Goal: Task Accomplishment & Management: Complete application form

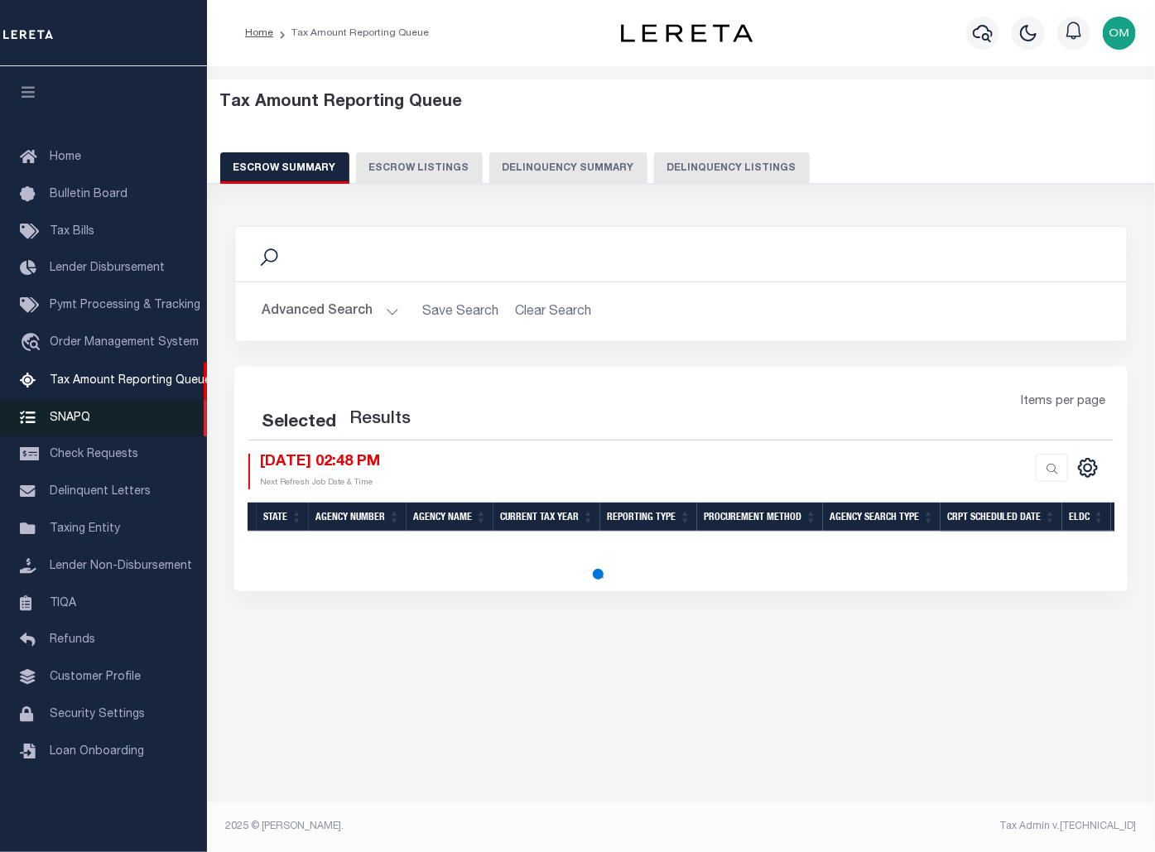
select select "100"
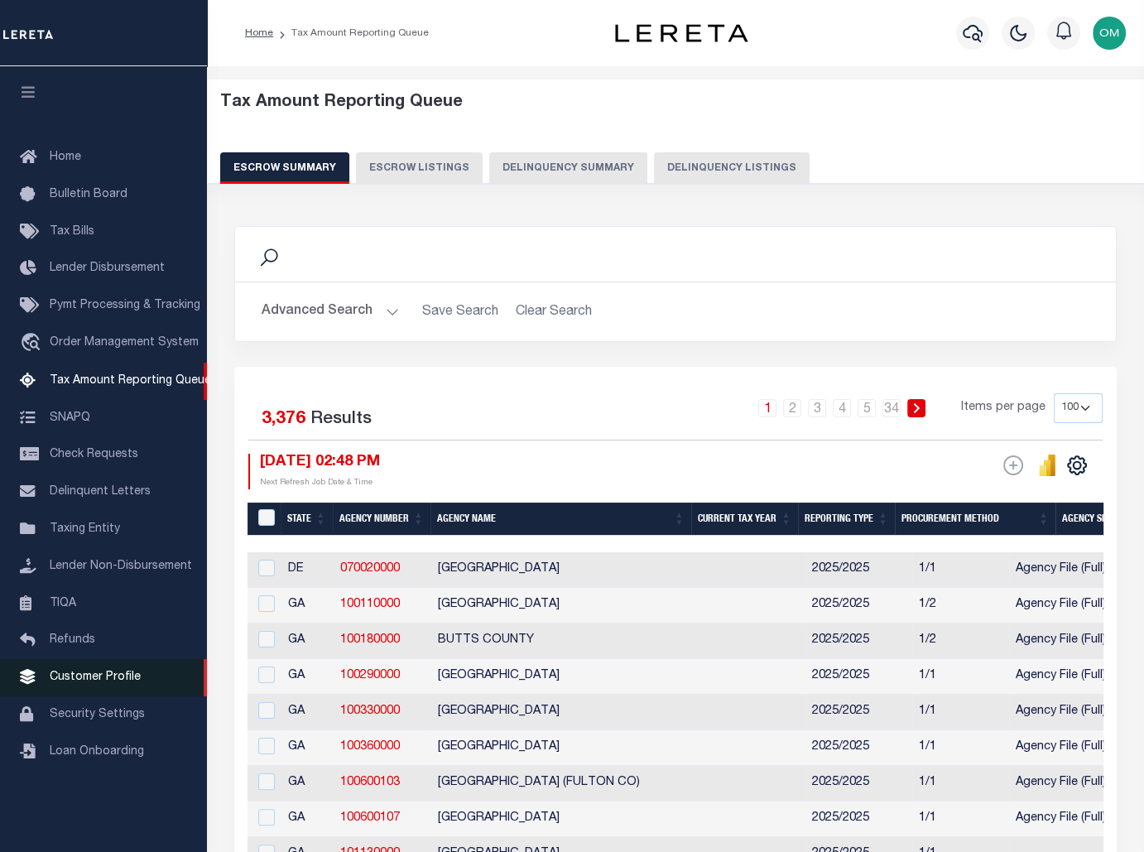
click at [119, 683] on span "Customer Profile" at bounding box center [95, 678] width 91 height 12
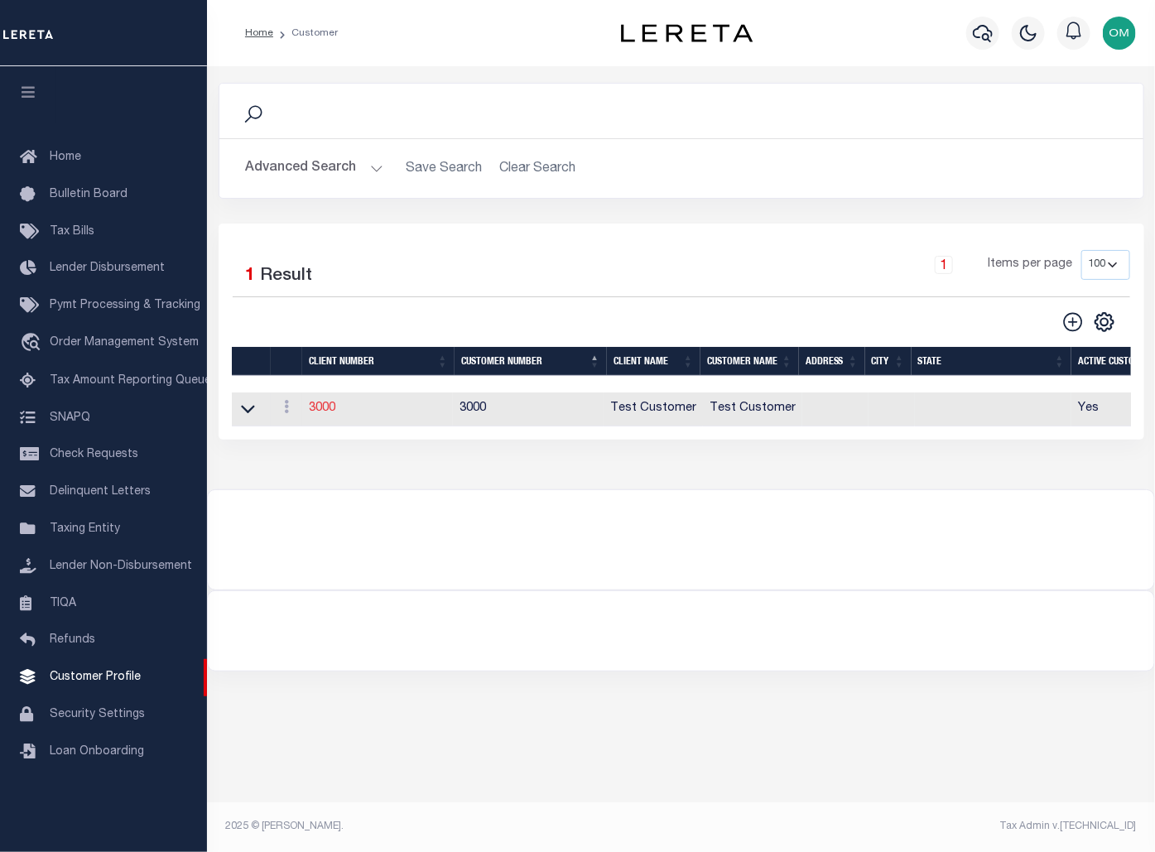
click at [319, 406] on link "3000" at bounding box center [322, 408] width 26 height 12
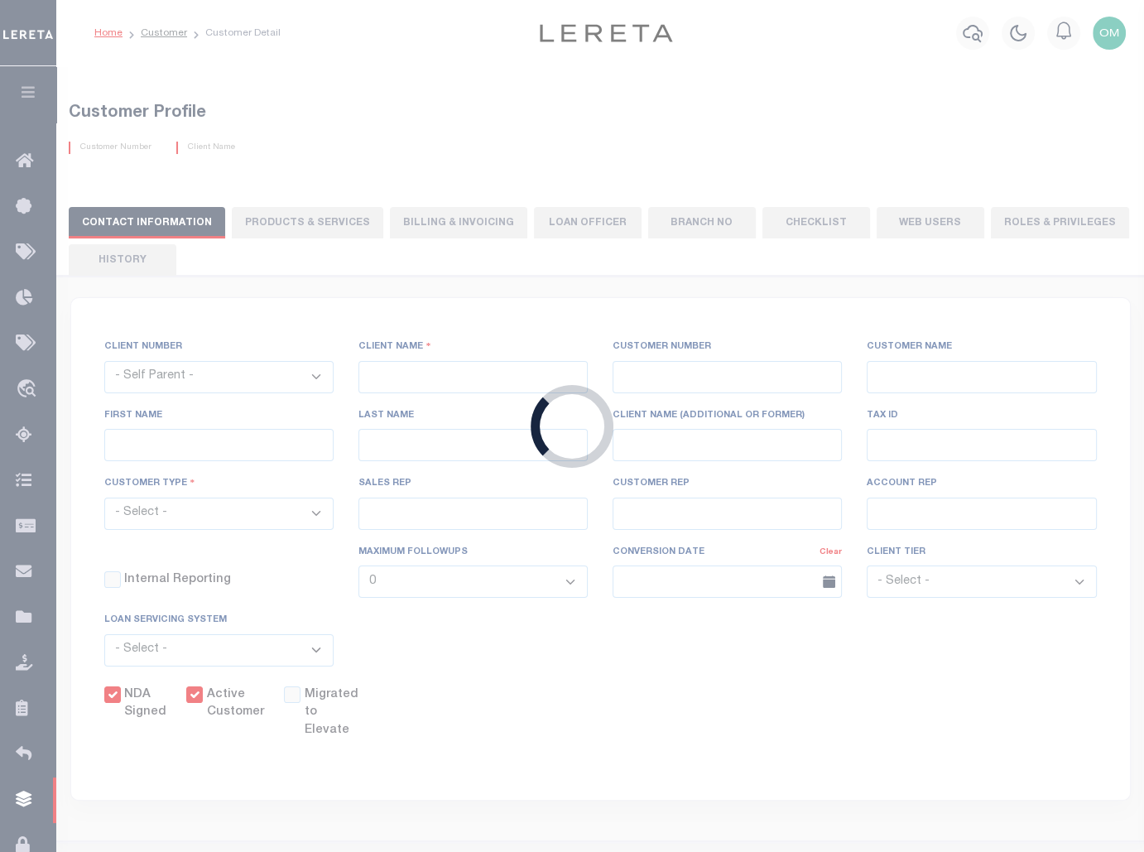
select select
type input "Test Customer"
type input "3000"
type input "Test Customer"
type input "Test"
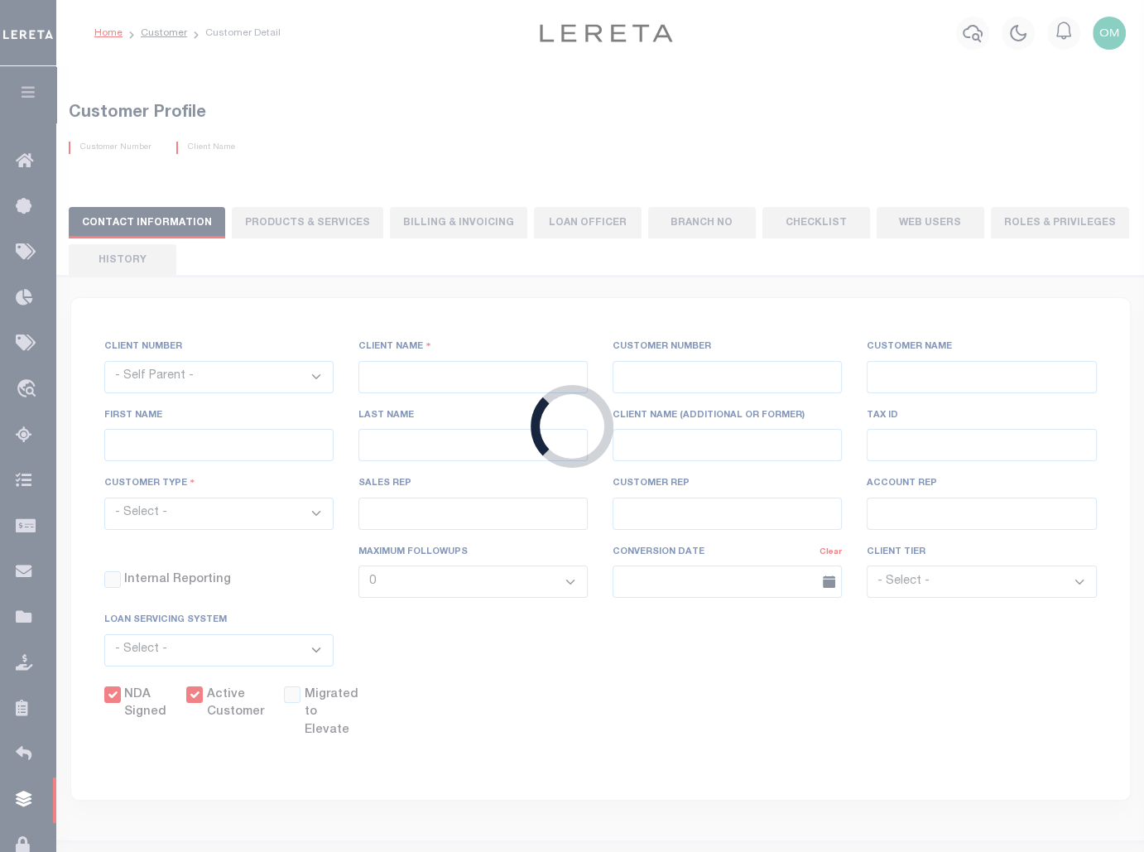
type input "Customer"
select select "Residential"
checkbox input "true"
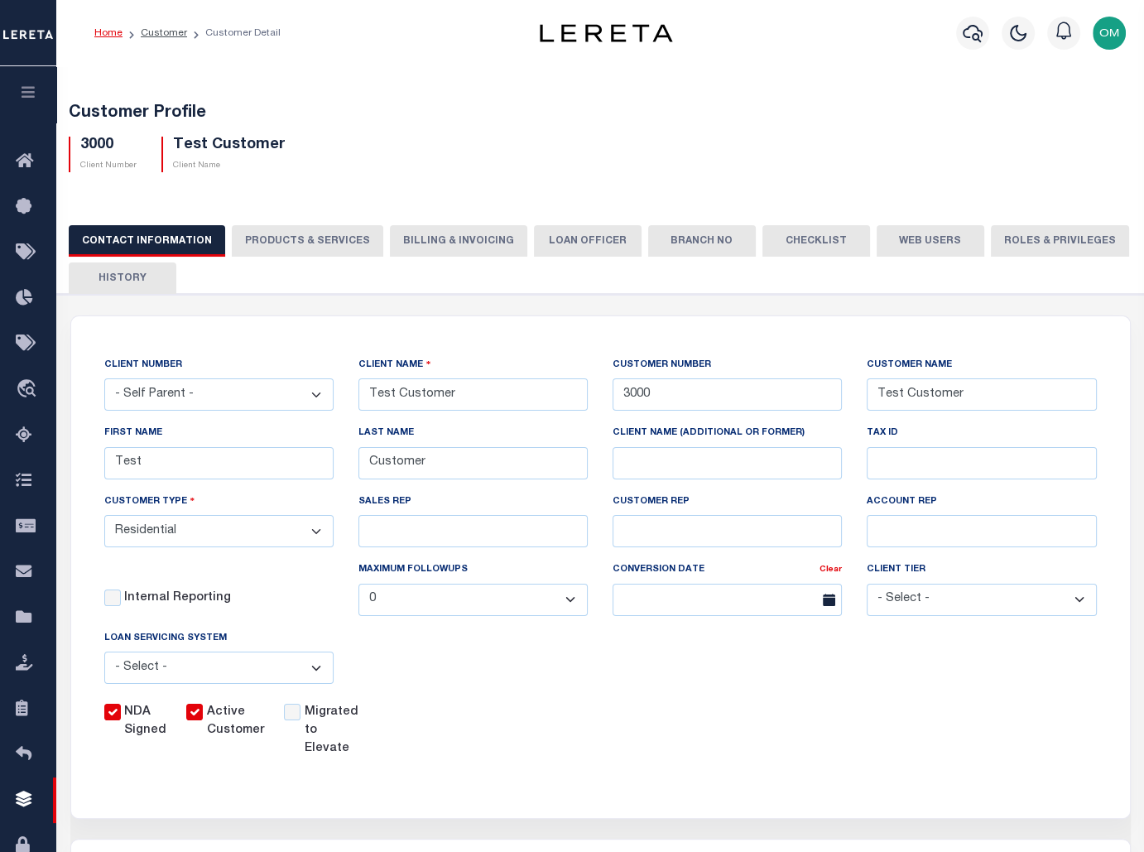
click at [302, 238] on button "PRODUCTS & SERVICES" at bounding box center [308, 240] width 152 height 31
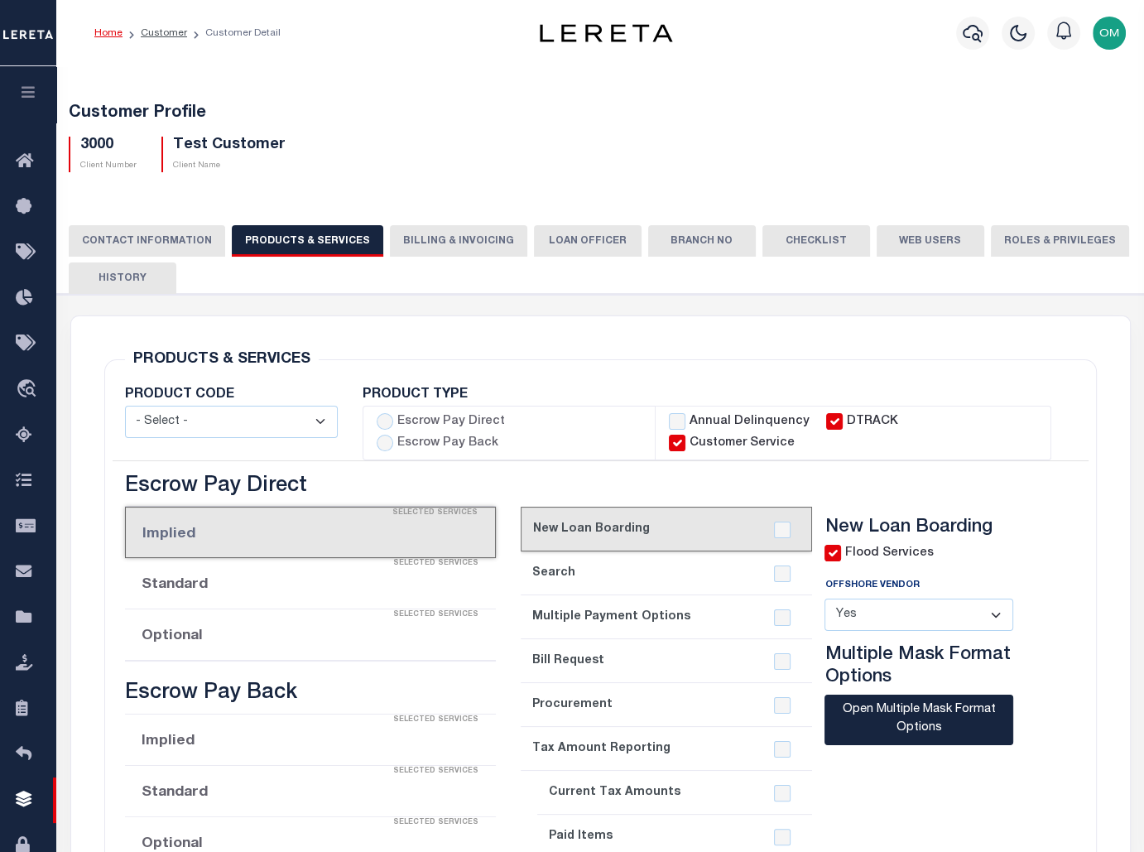
radio input "true"
checkbox input "true"
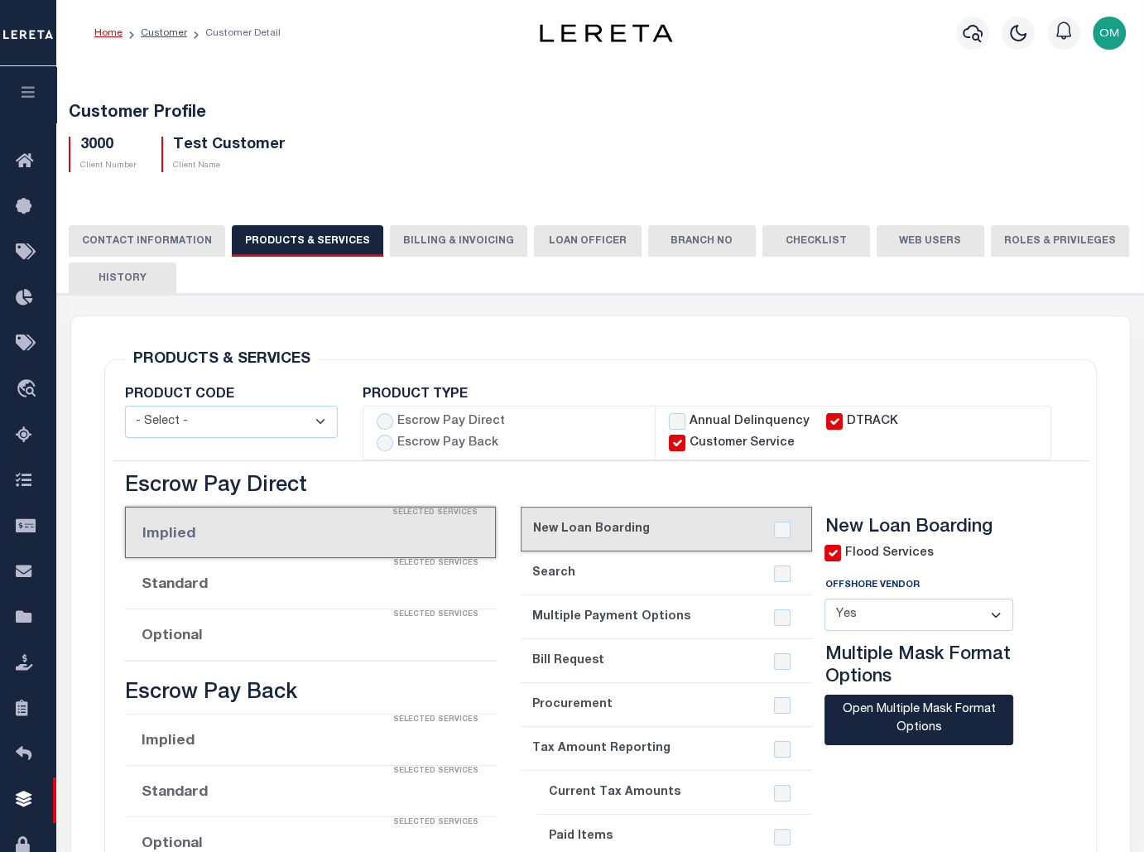
checkbox input "true"
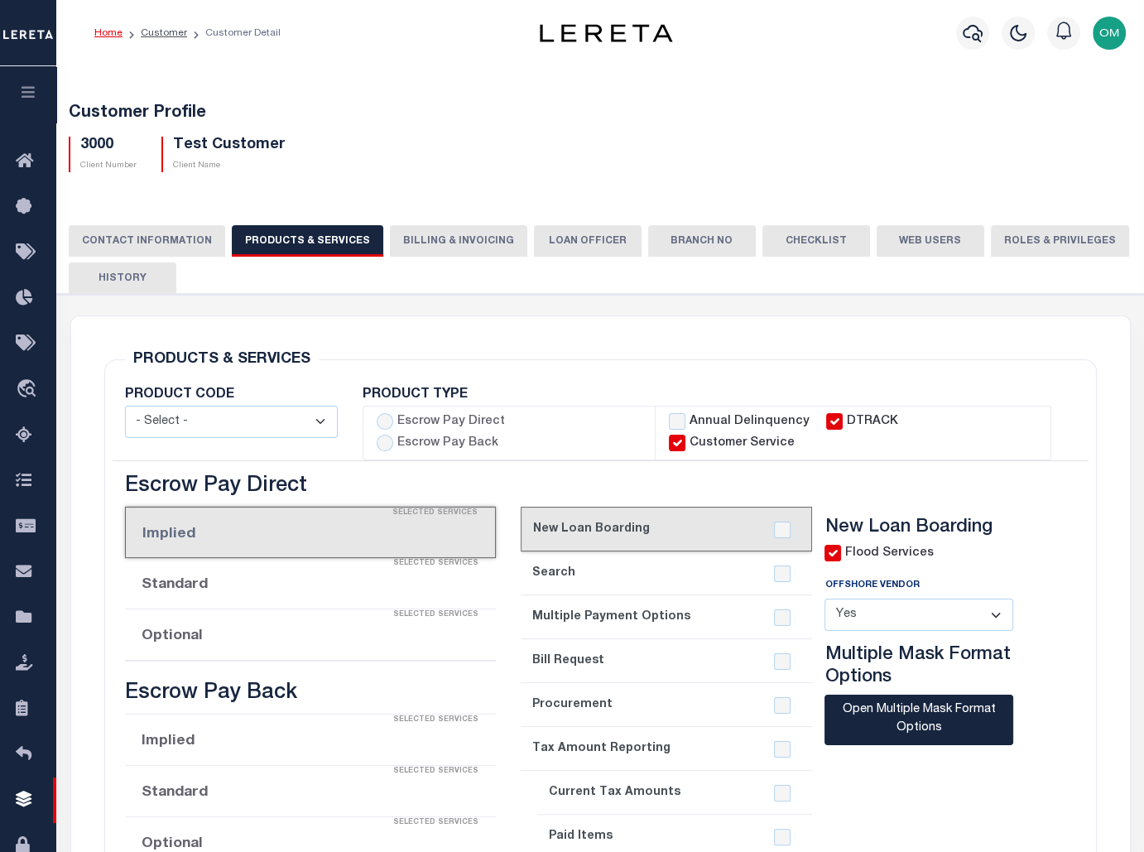
checkbox input "true"
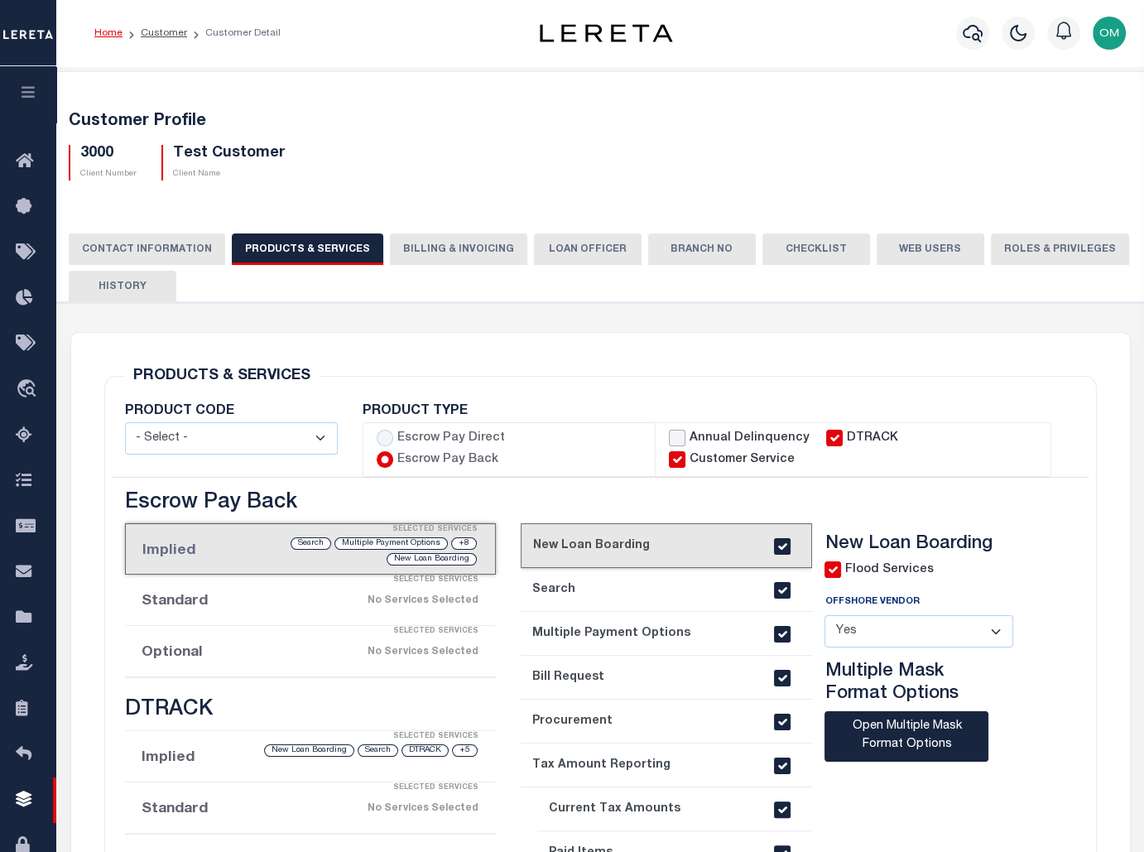
click at [680, 438] on input "Annual Delinquency" at bounding box center [677, 438] width 17 height 17
checkbox input "true"
checkbox input "false"
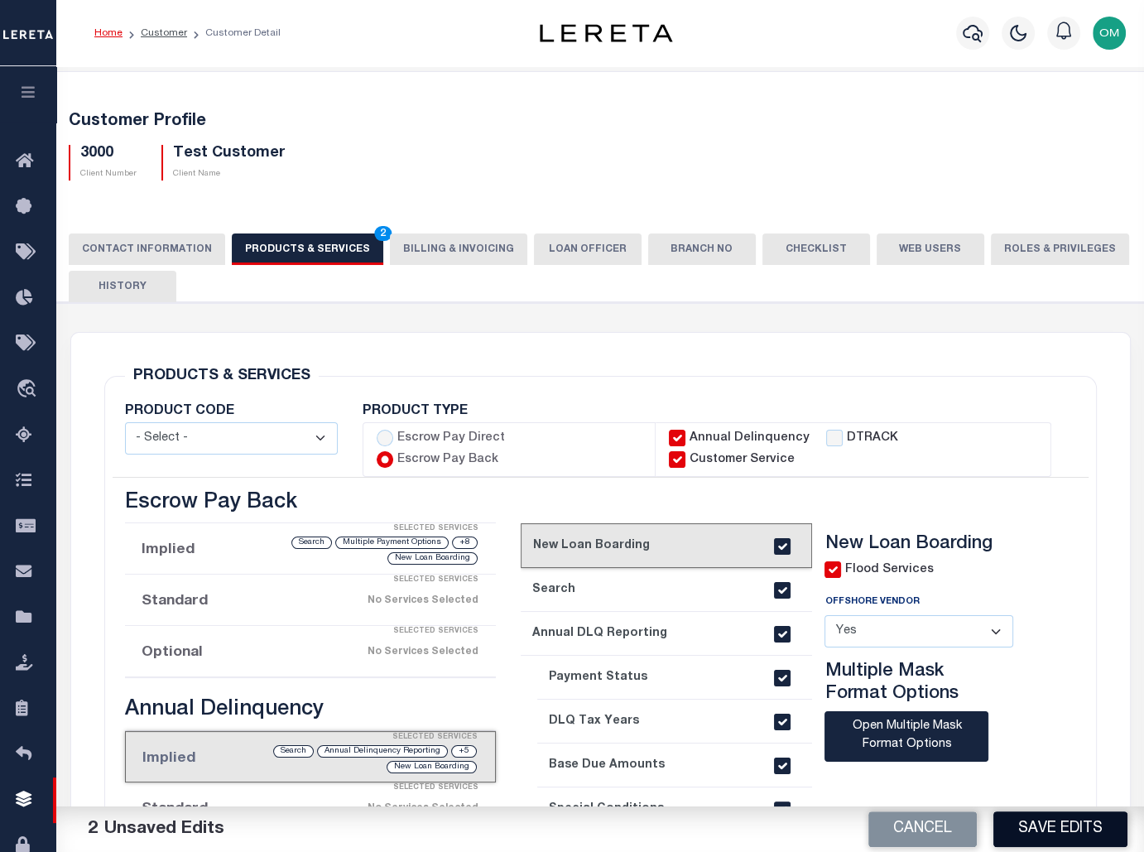
click at [1076, 827] on button "Save Edits" at bounding box center [1061, 829] width 134 height 36
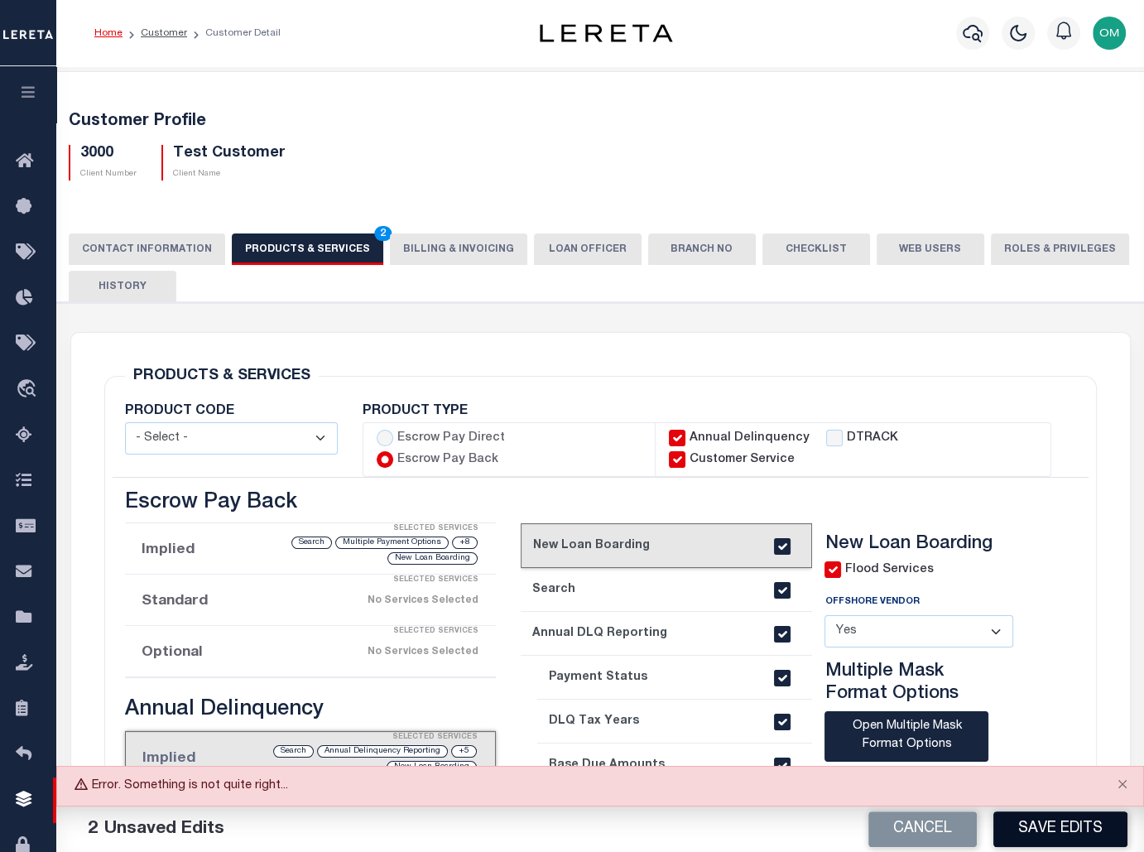
click at [1061, 827] on button "Save Edits" at bounding box center [1061, 829] width 134 height 36
click at [671, 436] on input "Annual Delinquency" at bounding box center [677, 438] width 17 height 17
checkbox input "false"
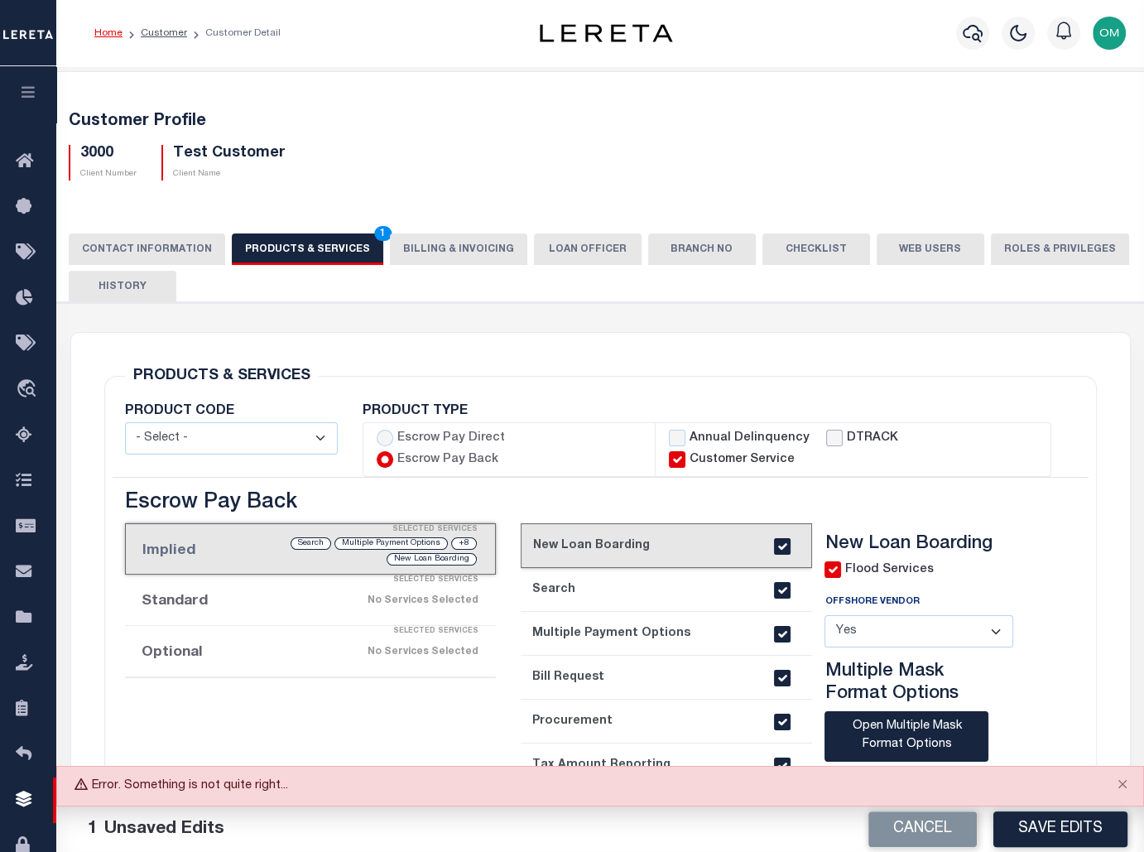
click at [826, 436] on input "DTRACK" at bounding box center [834, 438] width 17 height 17
checkbox input "true"
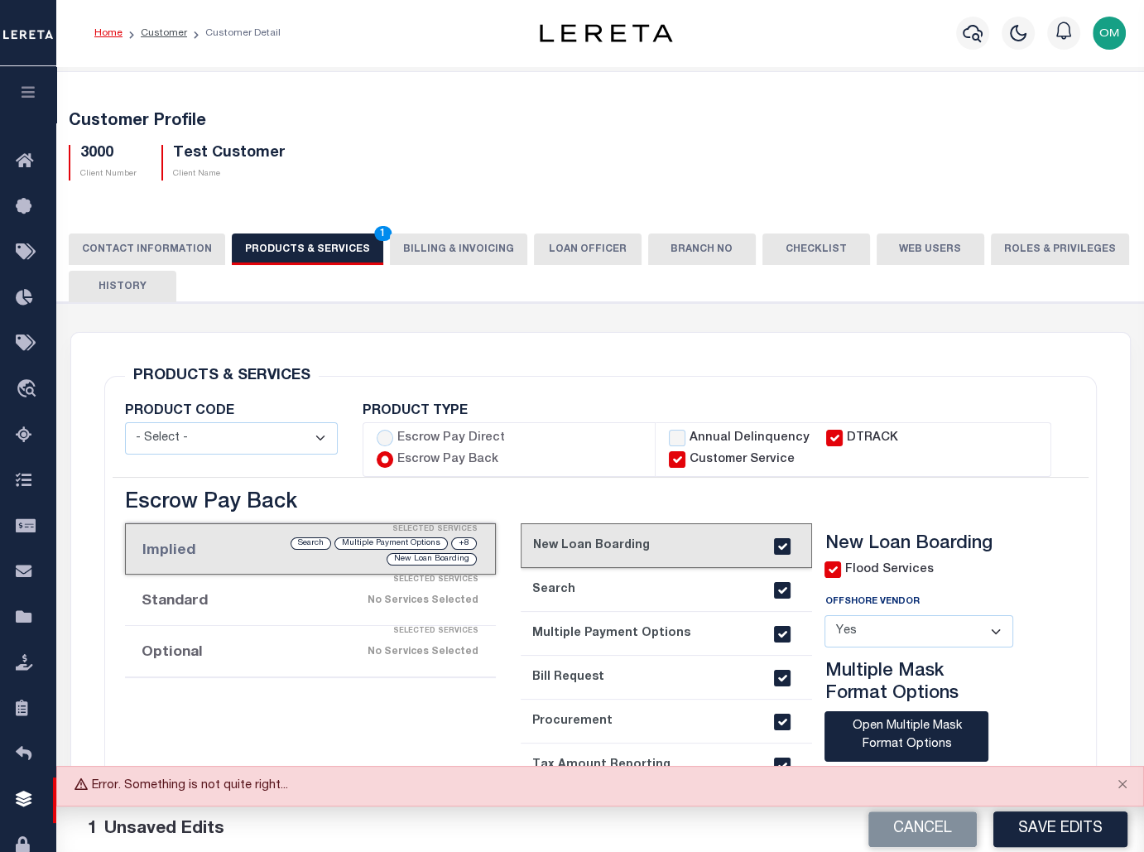
checkbox input "true"
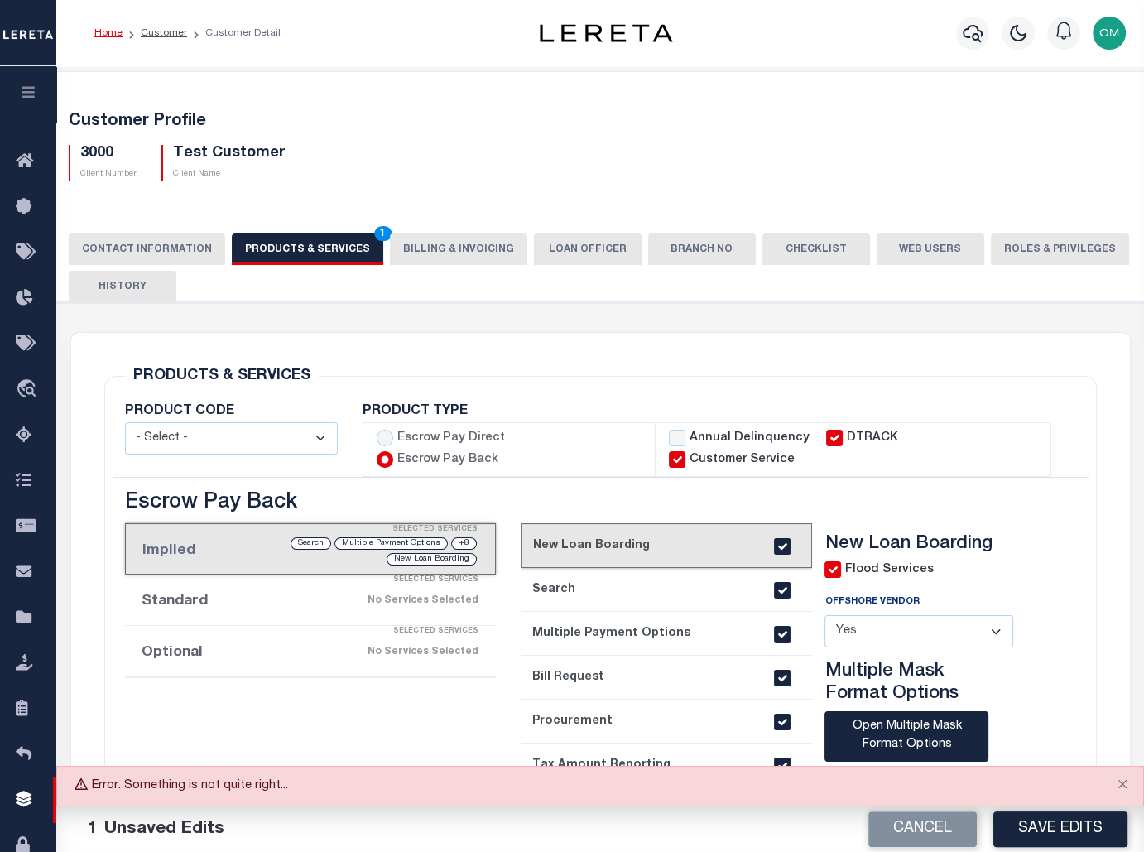
checkbox input "true"
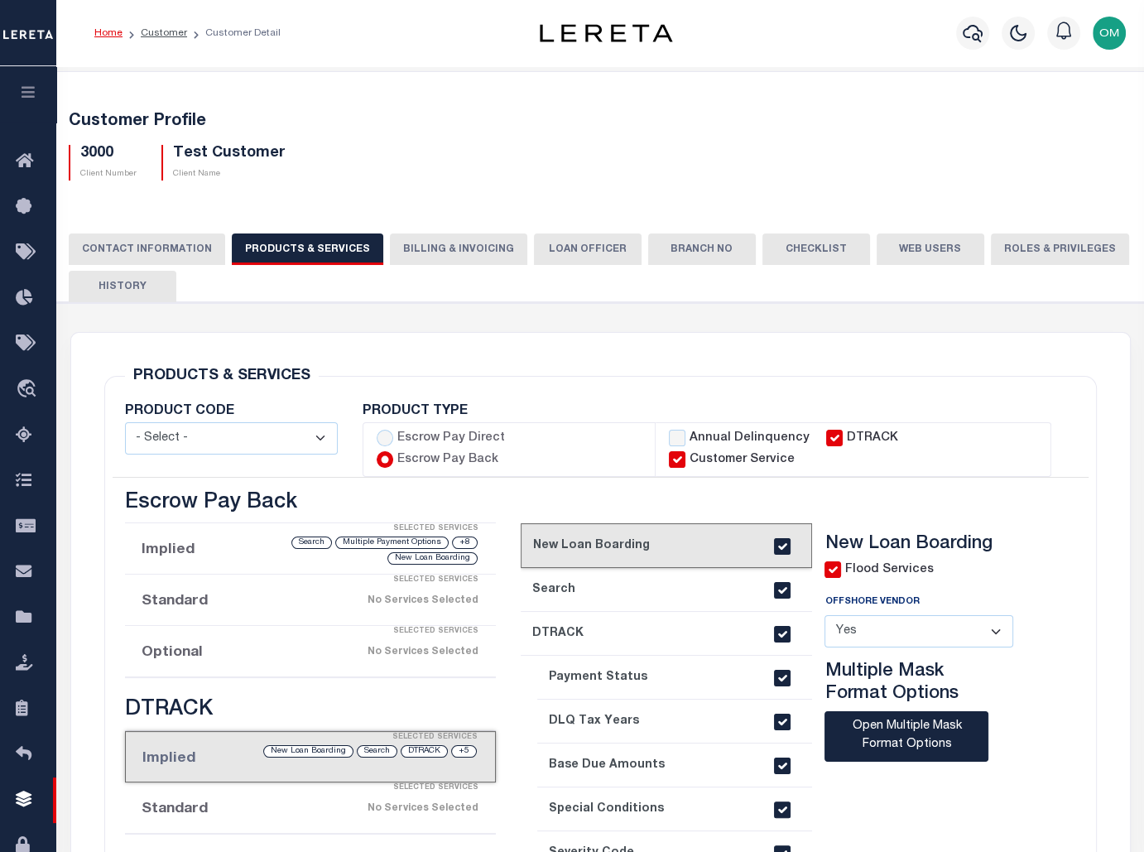
click at [430, 436] on label "Escrow Pay Direct" at bounding box center [451, 439] width 108 height 18
click at [393, 436] on input "Escrow Pay Direct" at bounding box center [385, 438] width 17 height 17
radio input "true"
checkbox input "true"
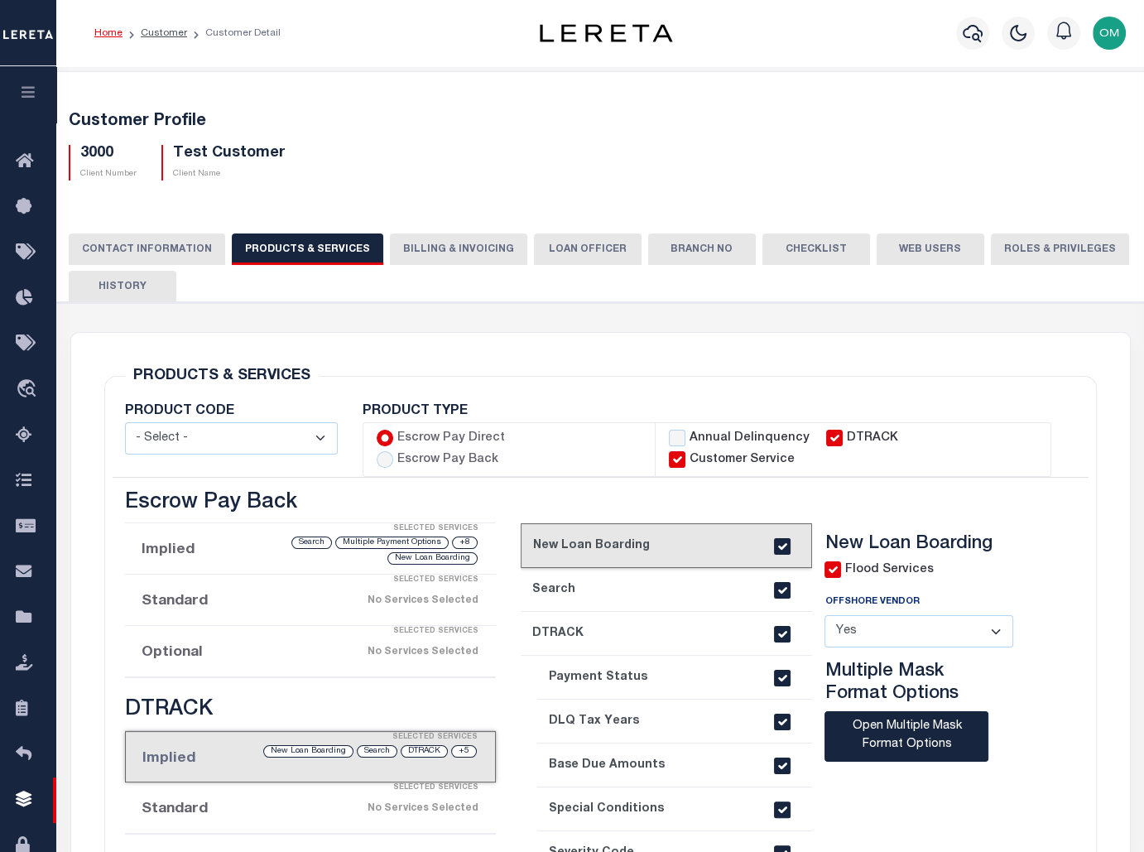
checkbox input "true"
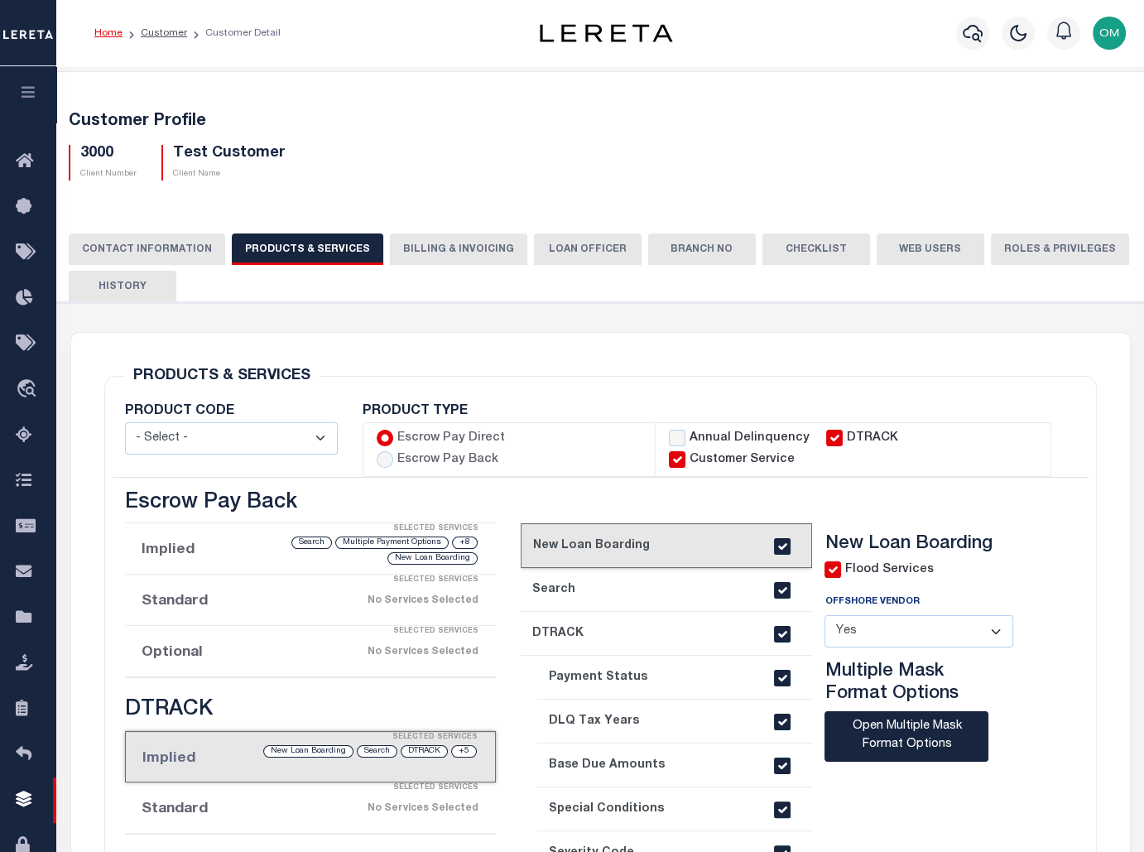
checkbox input "true"
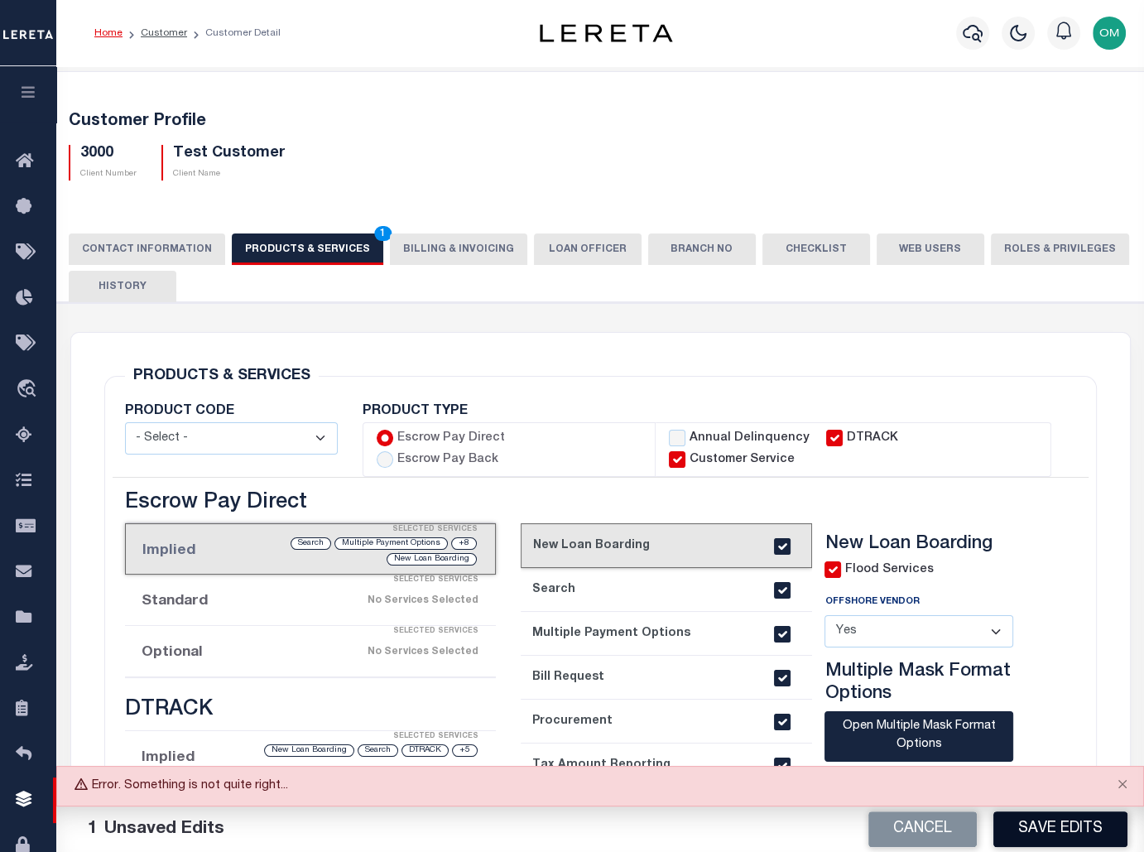
click at [1056, 827] on button "Save Edits" at bounding box center [1061, 829] width 134 height 36
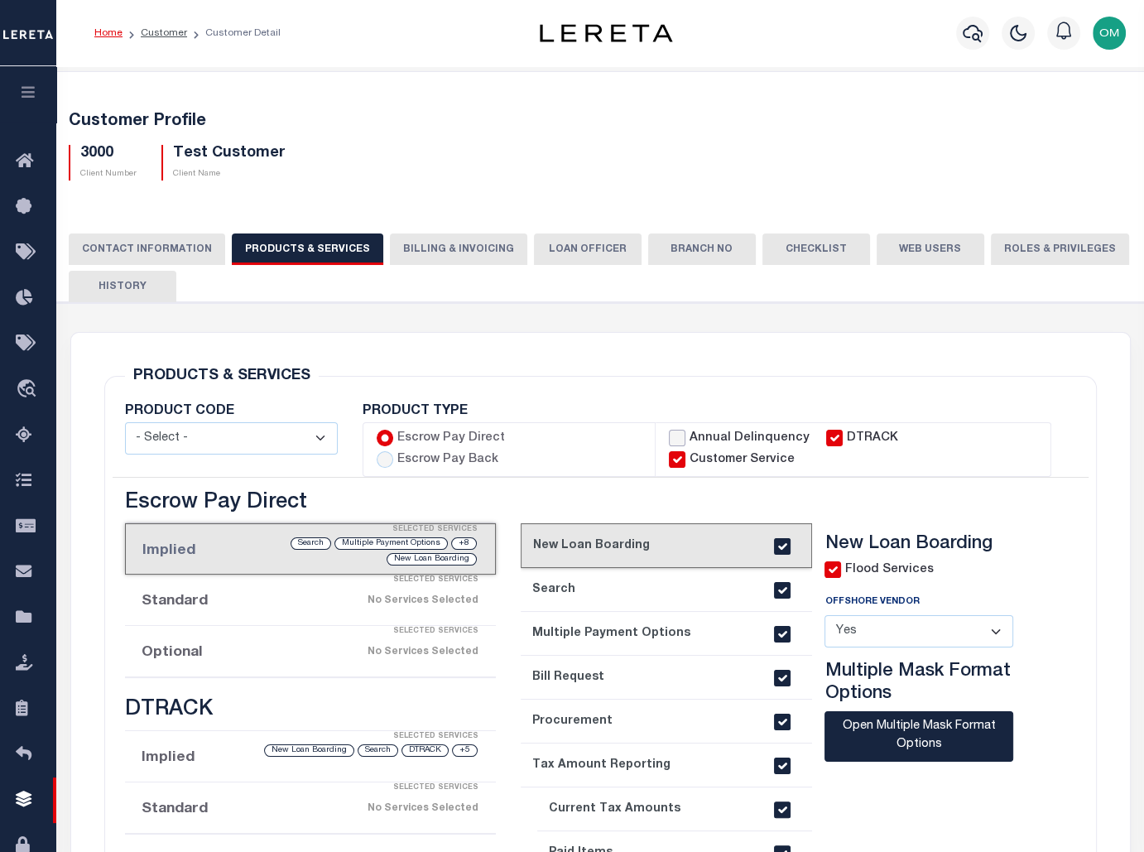
click at [679, 432] on input "Annual Delinquency" at bounding box center [677, 438] width 17 height 17
checkbox input "true"
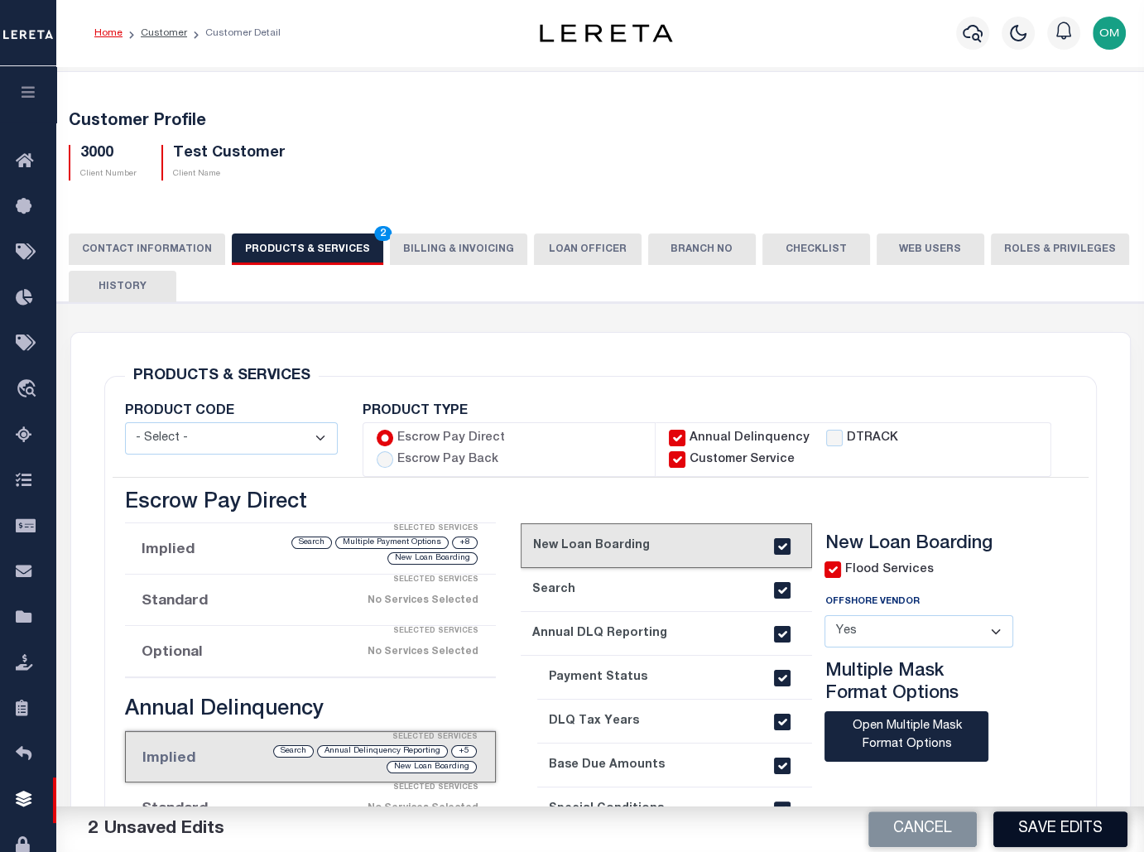
click at [1067, 826] on button "Save Edits" at bounding box center [1061, 829] width 134 height 36
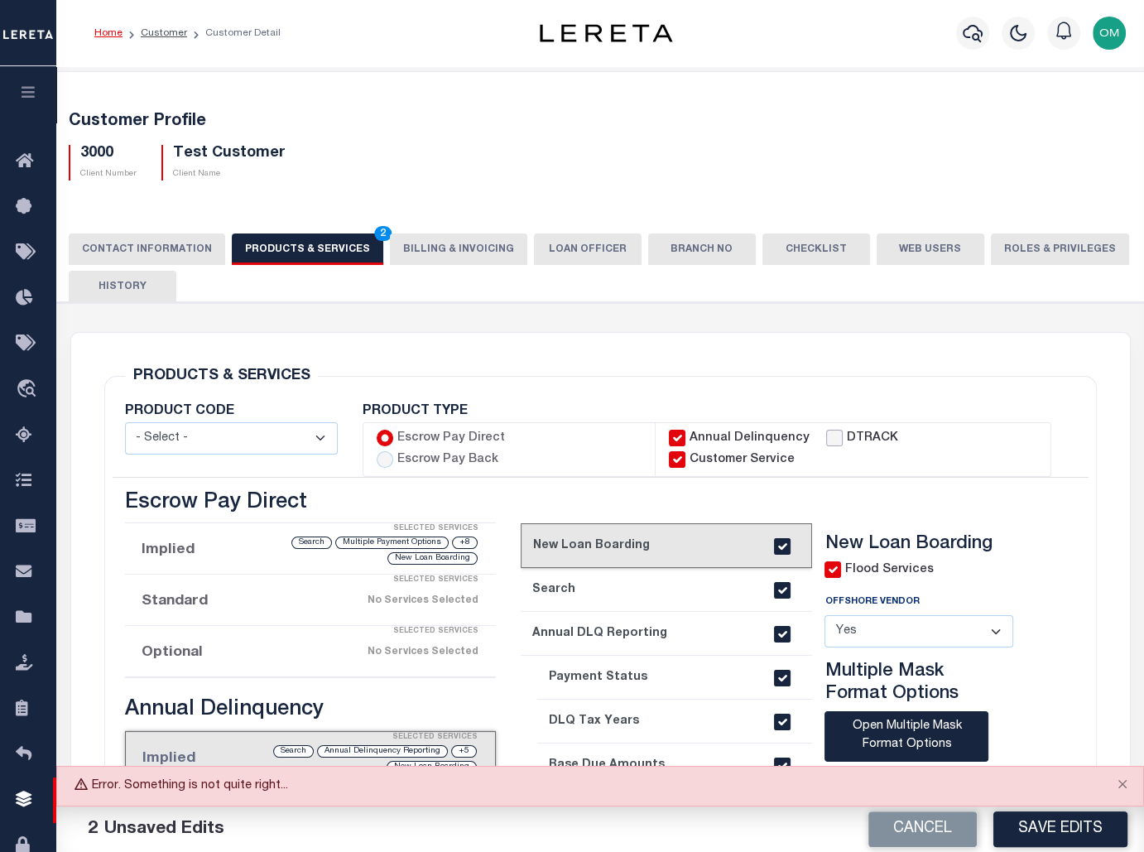
click at [826, 437] on input "DTRACK" at bounding box center [834, 438] width 17 height 17
checkbox input "true"
checkbox input "false"
checkbox input "true"
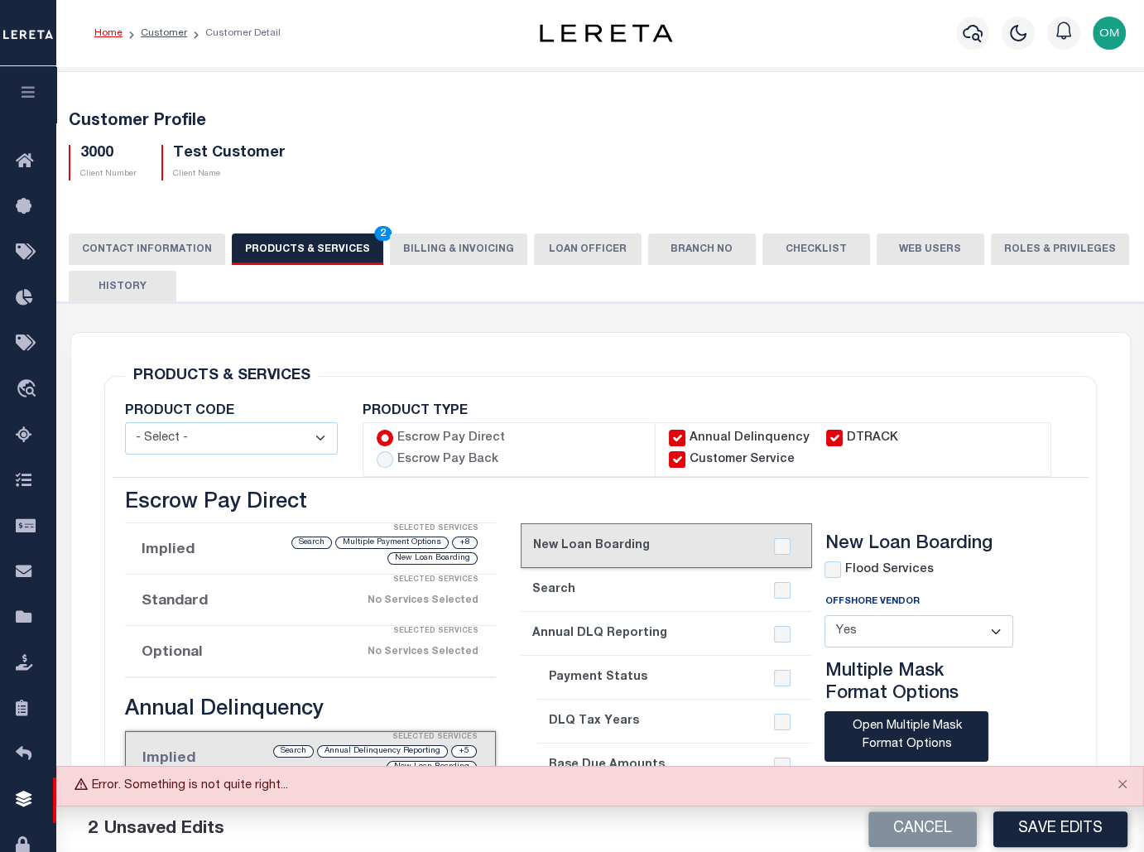
checkbox input "true"
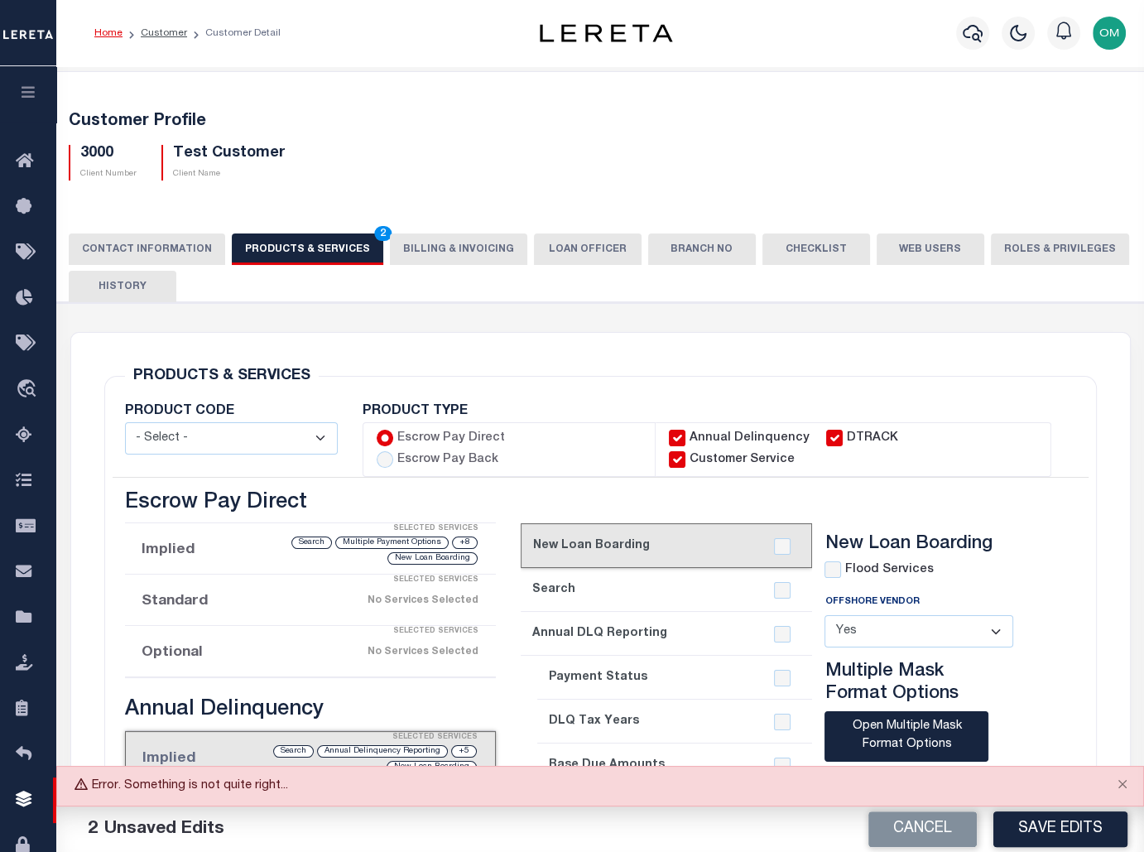
checkbox input "true"
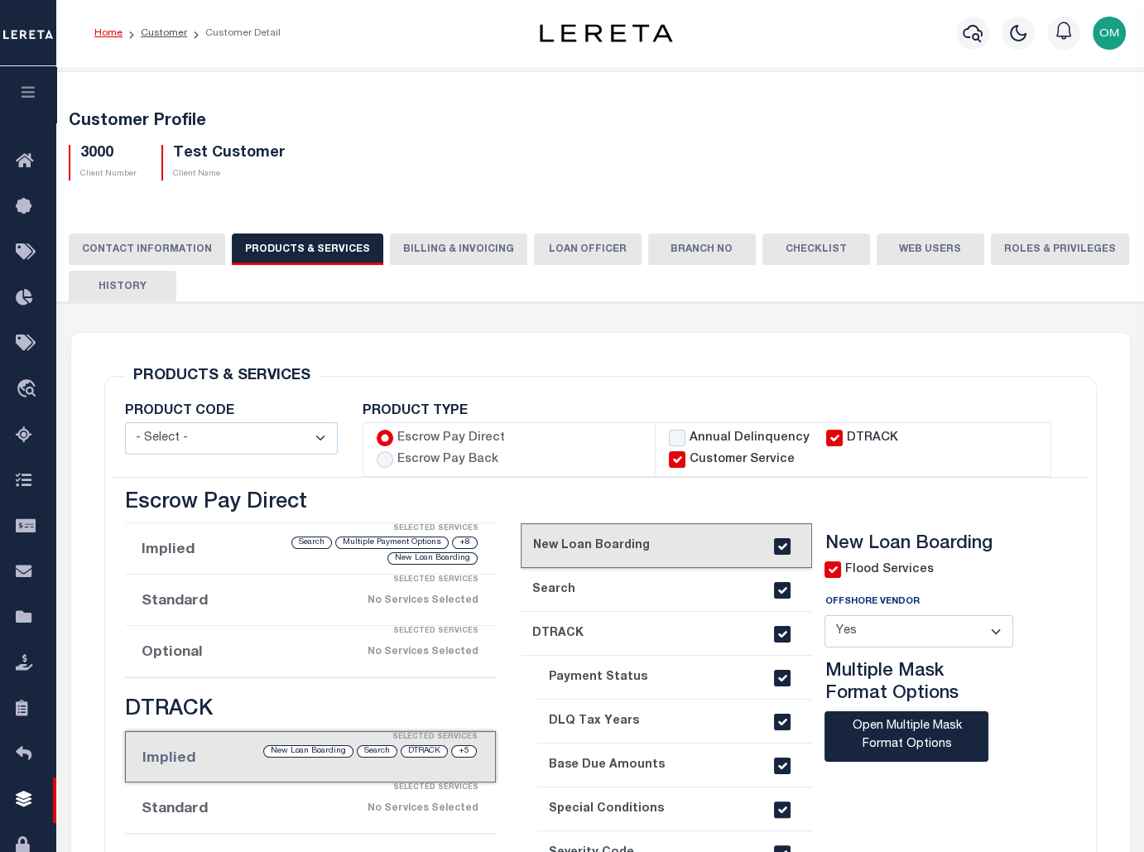
click at [498, 451] on label "Escrow Pay Back" at bounding box center [447, 460] width 101 height 18
click at [393, 451] on input "Escrow Pay Back" at bounding box center [385, 459] width 17 height 17
radio input "true"
checkbox input "true"
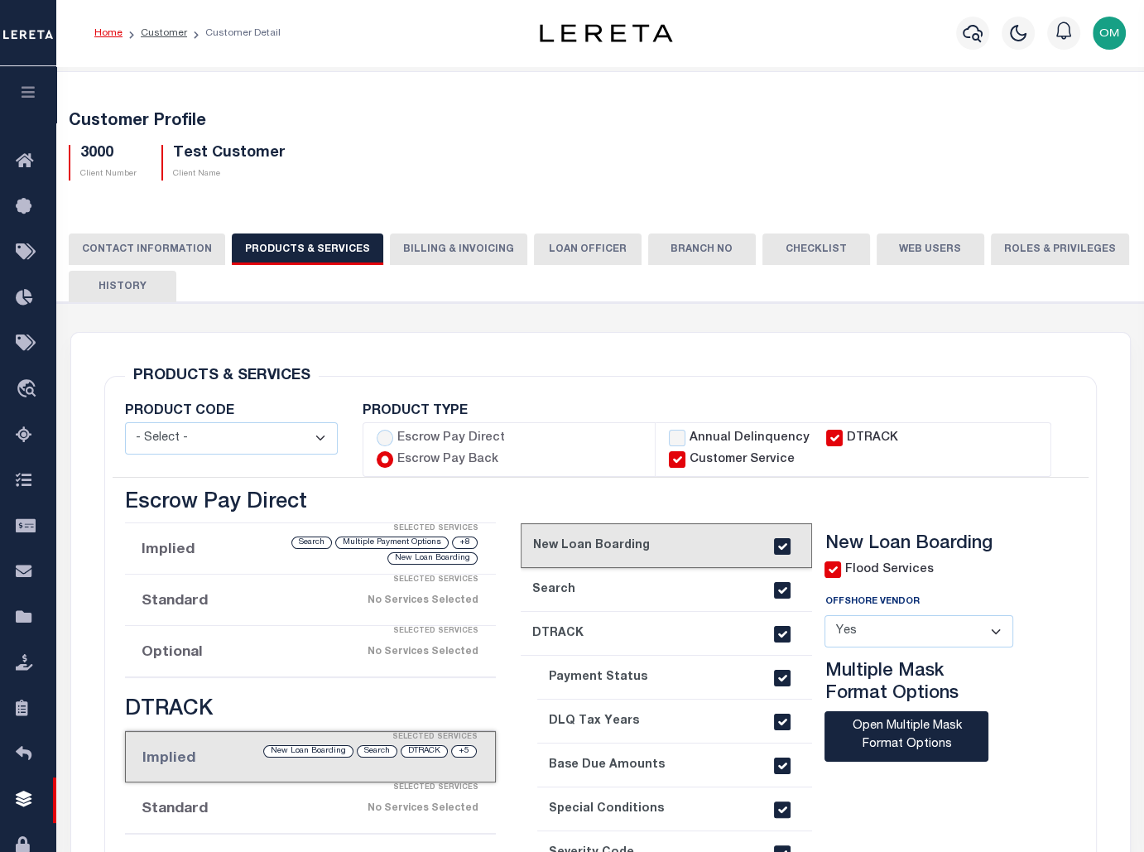
checkbox input "true"
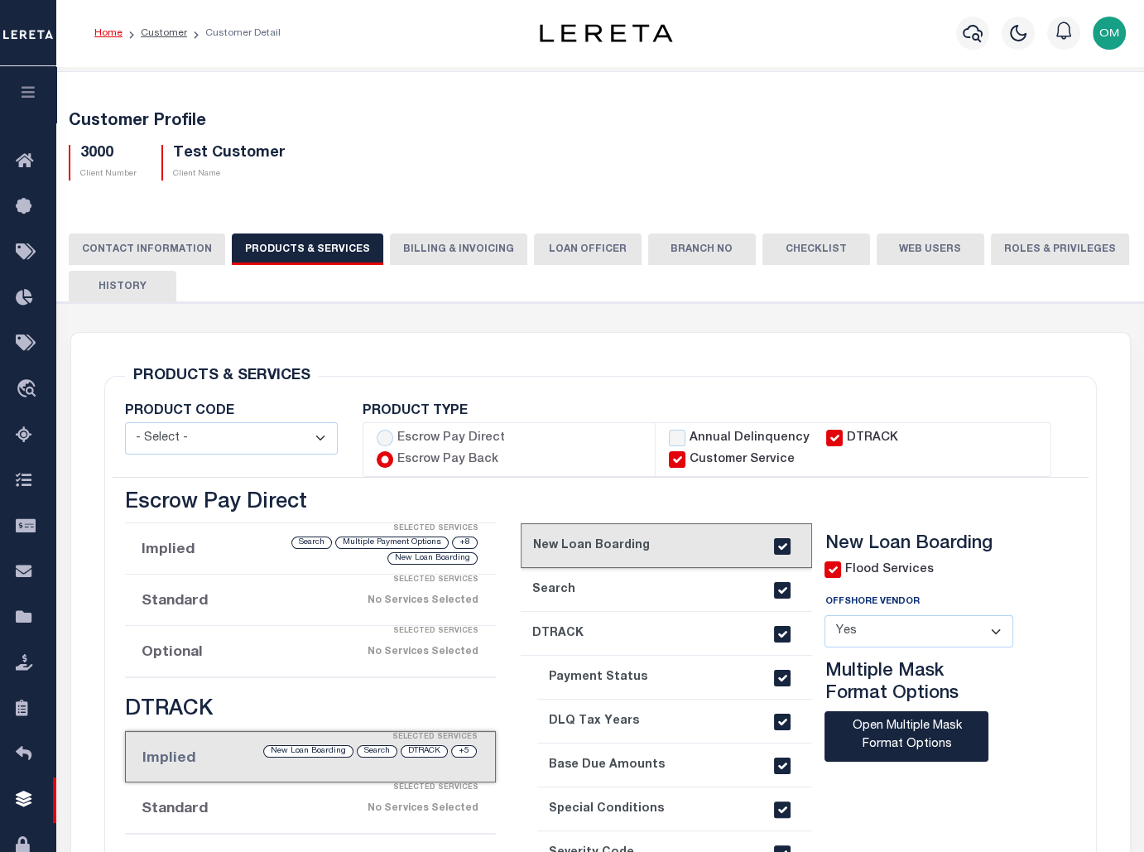
checkbox input "true"
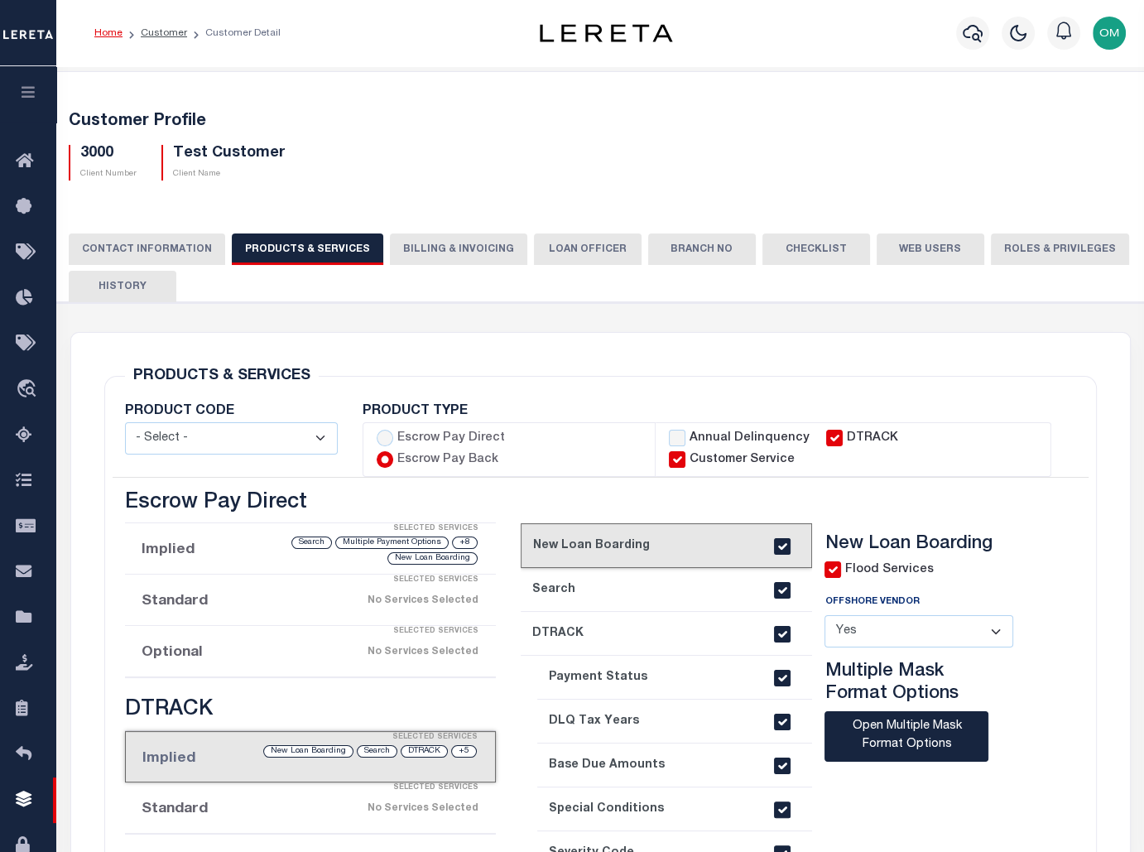
checkbox input "true"
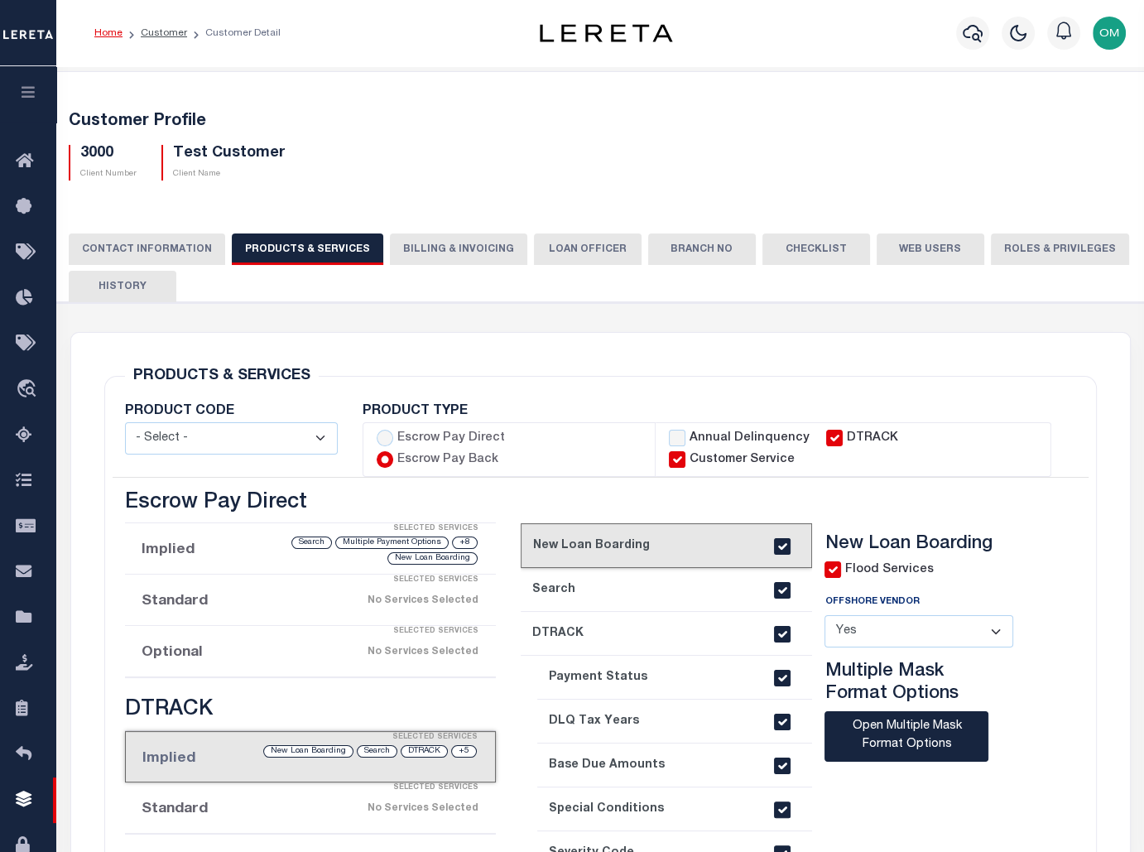
checkbox input "true"
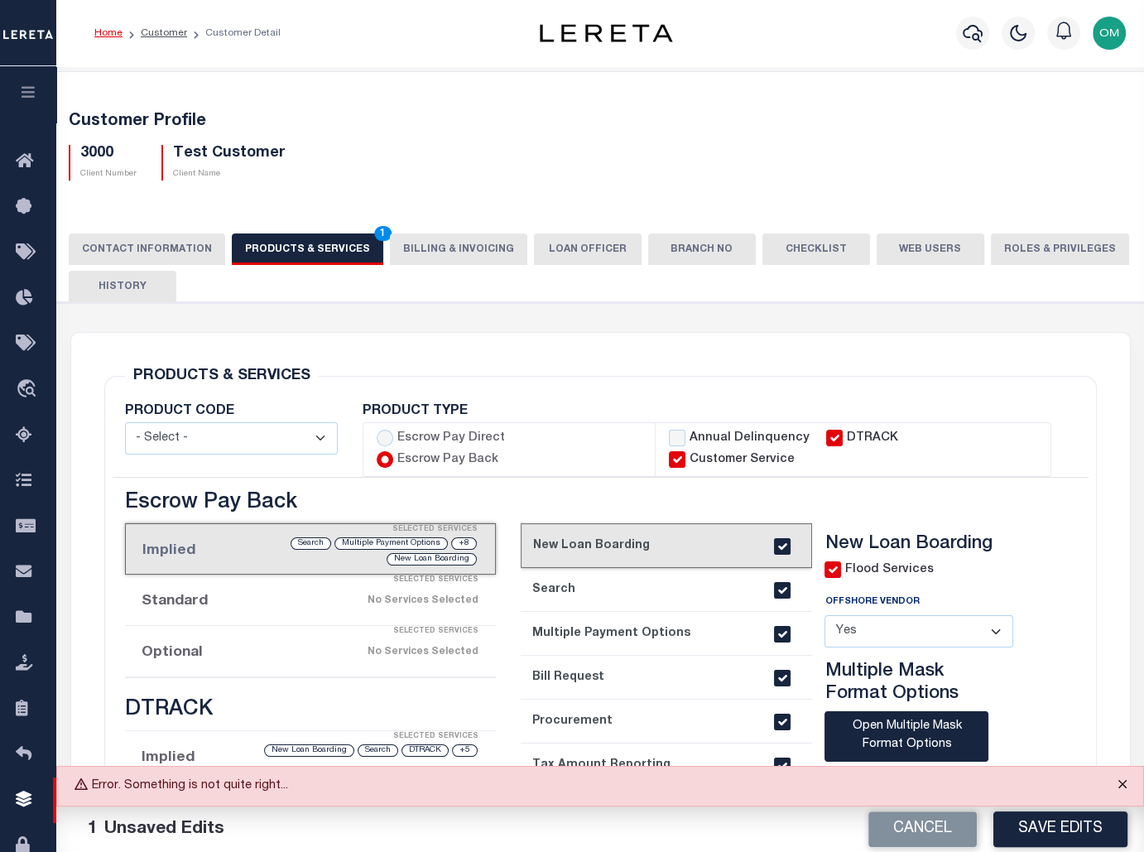
click at [1123, 785] on button "Close" at bounding box center [1122, 785] width 41 height 36
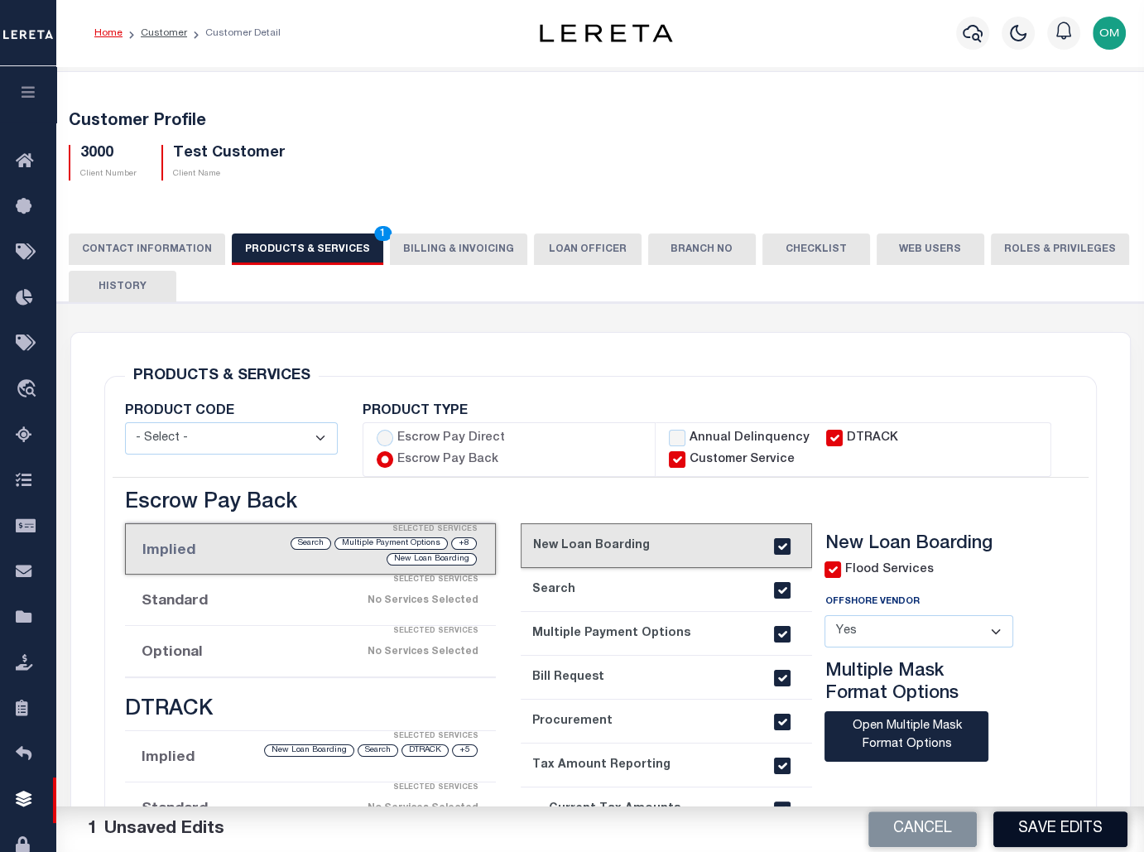
click at [1100, 820] on button "Save Edits" at bounding box center [1061, 829] width 134 height 36
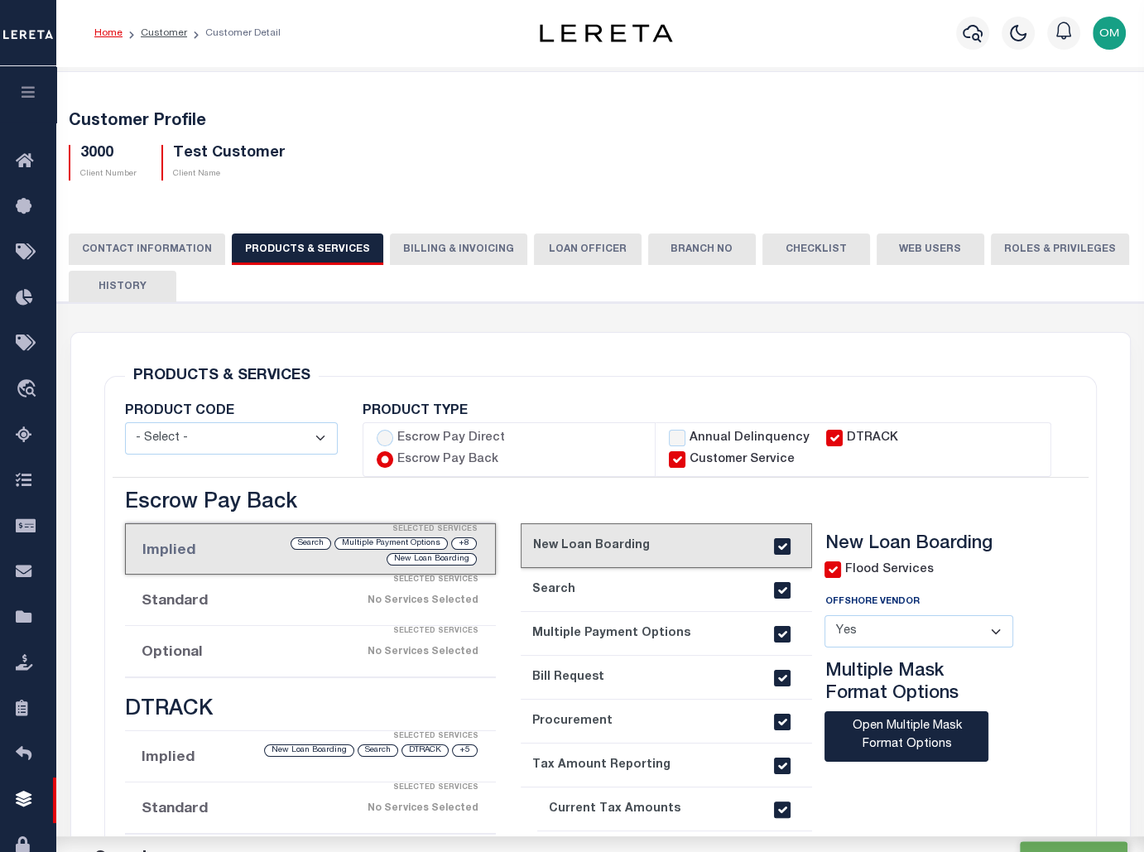
click at [697, 436] on label "Annual Delinquency" at bounding box center [750, 439] width 120 height 18
click at [686, 436] on input "Annual Delinquency" at bounding box center [677, 438] width 17 height 17
checkbox input "true"
checkbox input "false"
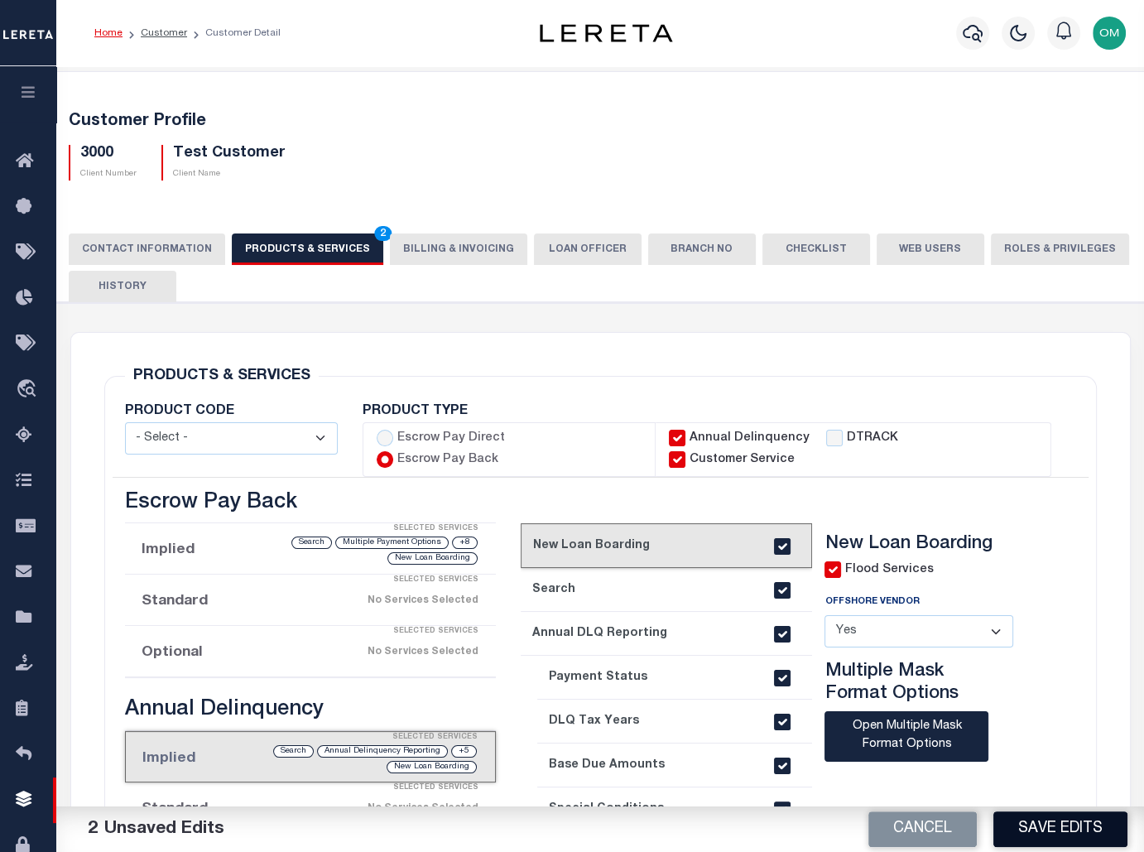
click at [1101, 819] on button "Save Edits" at bounding box center [1061, 829] width 134 height 36
